Goal: Find specific page/section: Find specific page/section

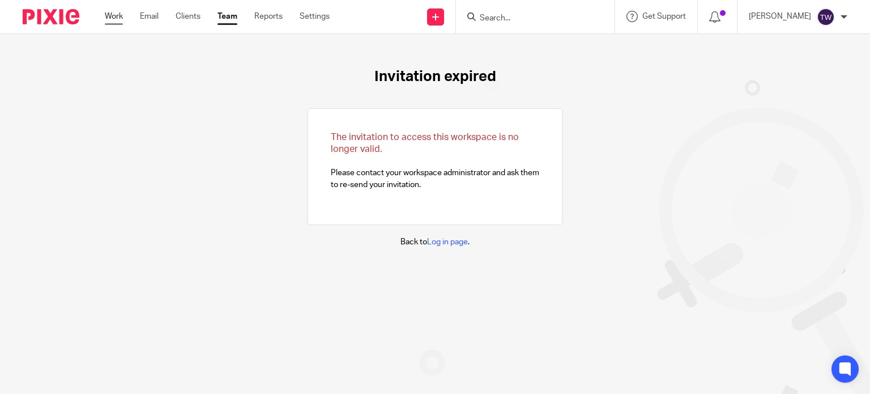
click at [120, 18] on link "Work" at bounding box center [114, 16] width 18 height 11
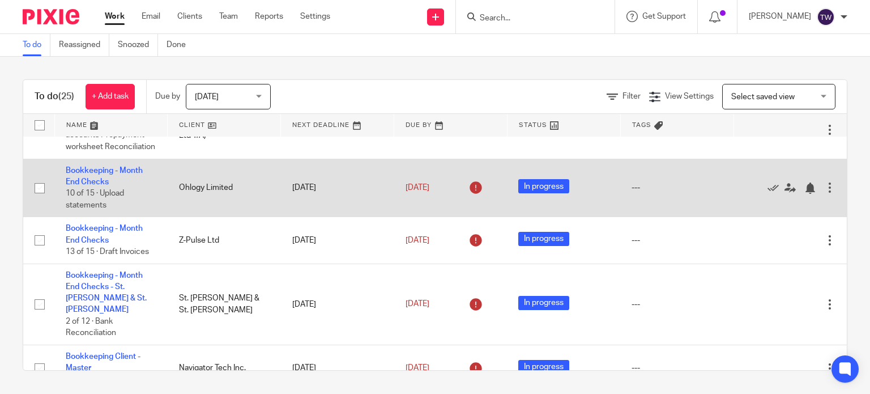
scroll to position [57, 0]
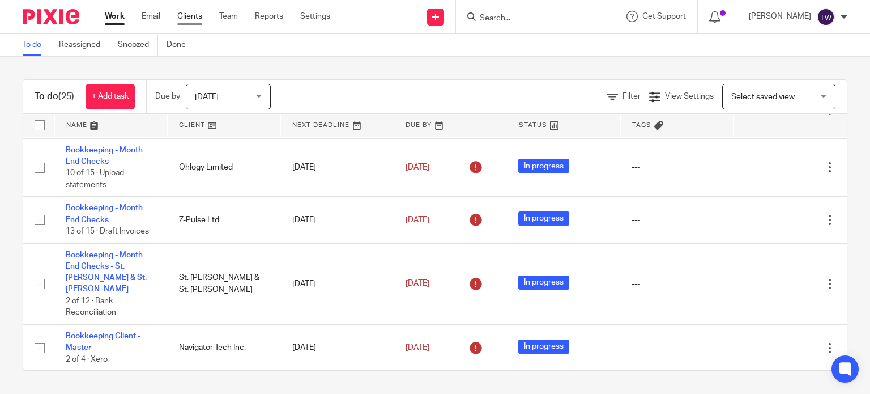
click at [201, 18] on link "Clients" at bounding box center [189, 16] width 25 height 11
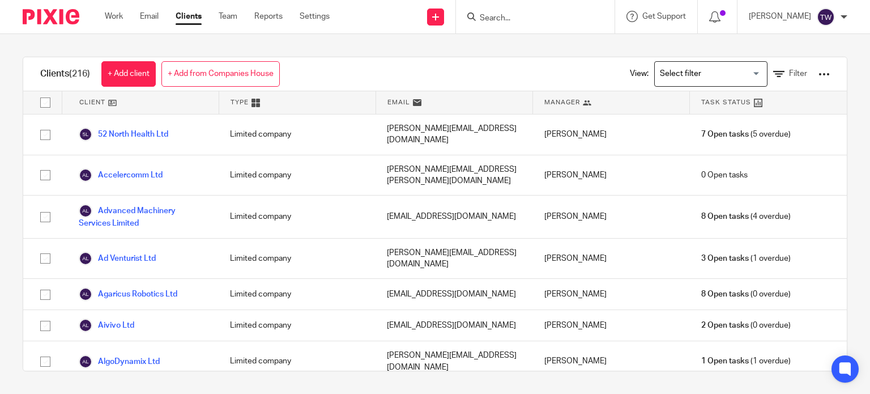
click at [520, 15] on input "Search" at bounding box center [530, 19] width 102 height 10
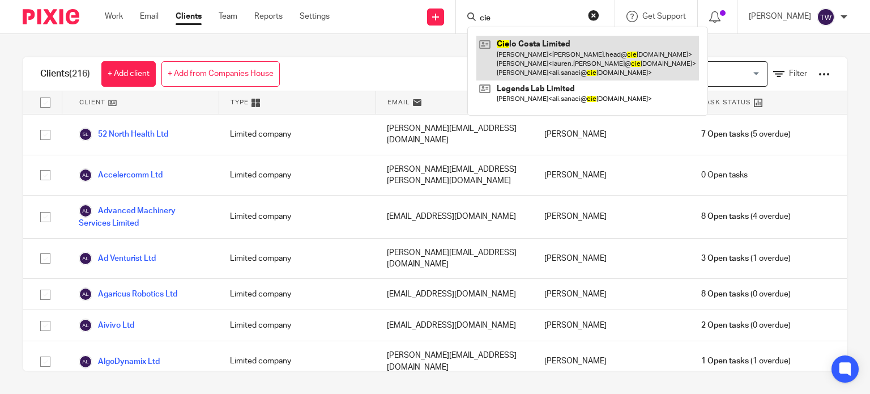
type input "cie"
click at [567, 50] on link at bounding box center [587, 58] width 223 height 45
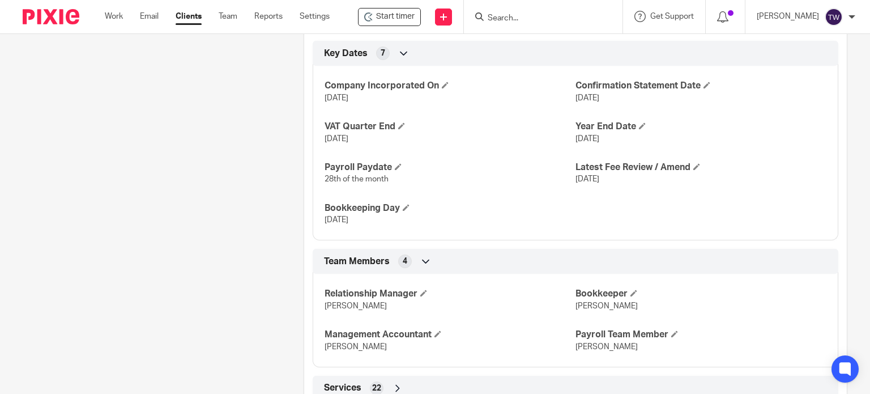
scroll to position [805, 0]
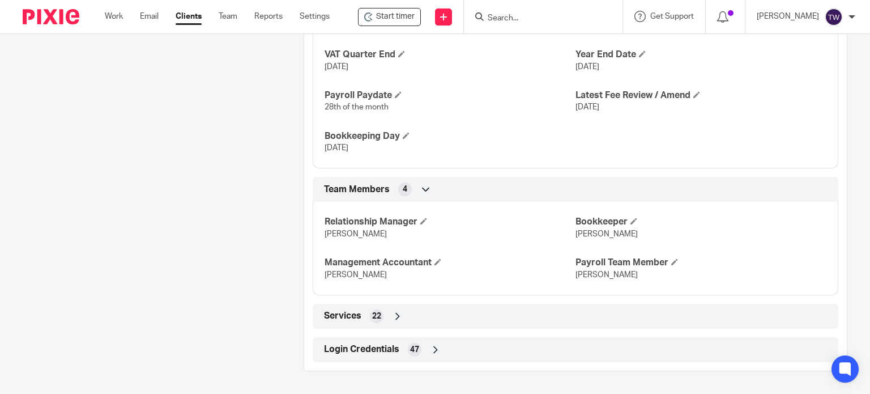
click at [396, 353] on span "Login Credentials" at bounding box center [361, 349] width 75 height 12
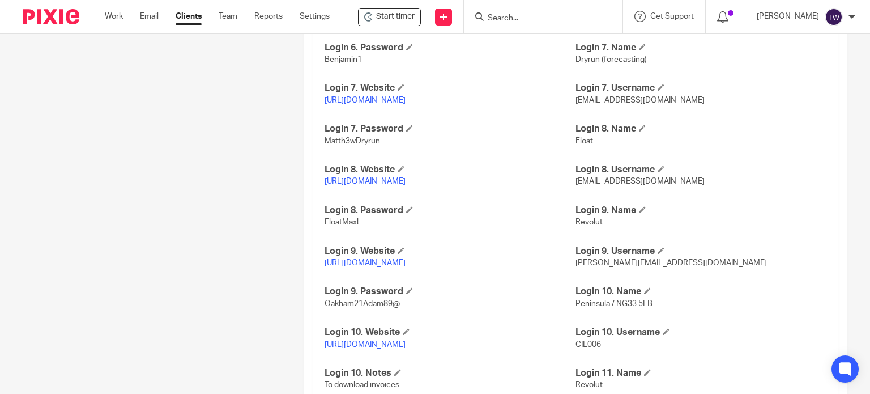
scroll to position [1711, 0]
